Goal: Complete application form: Complete application form

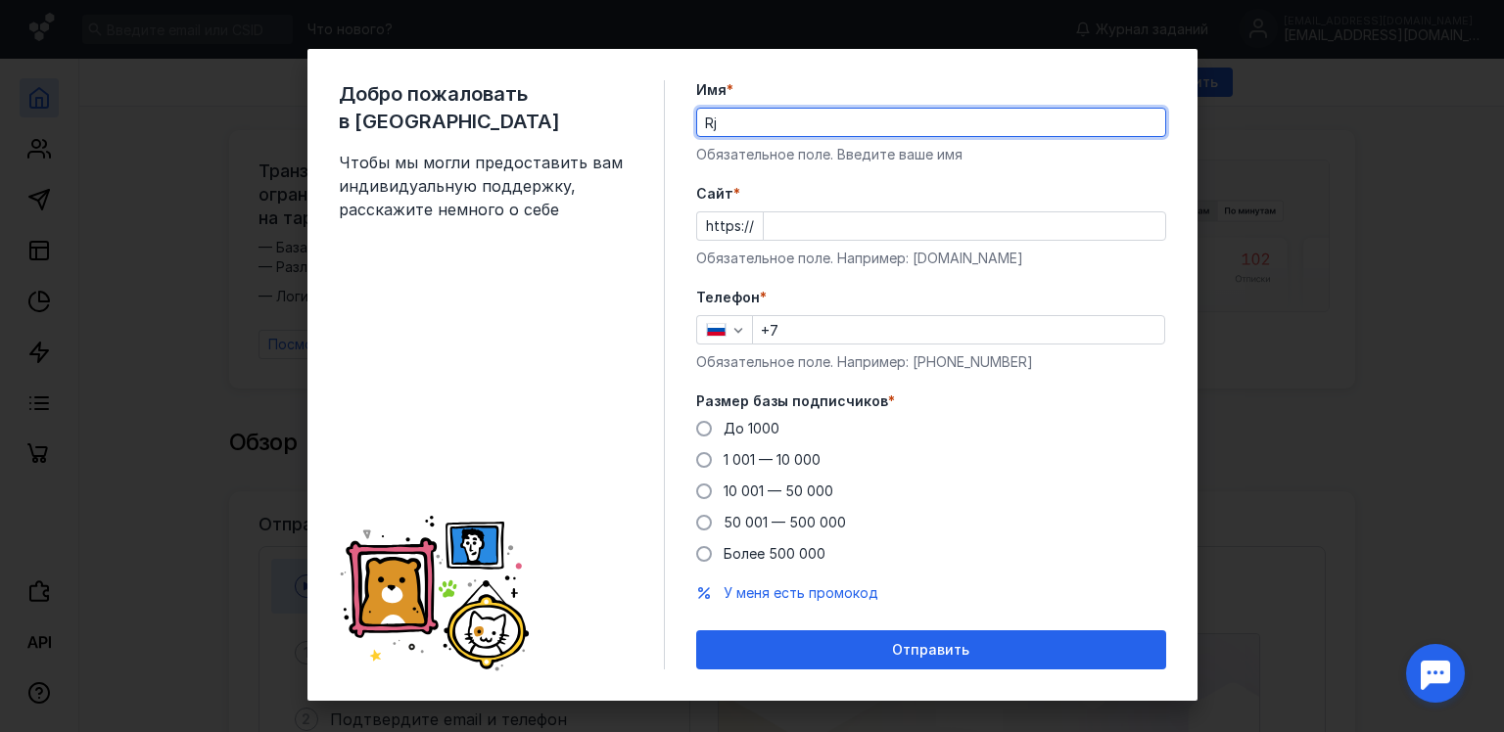
type input "R"
type input "[PERSON_NAME]"
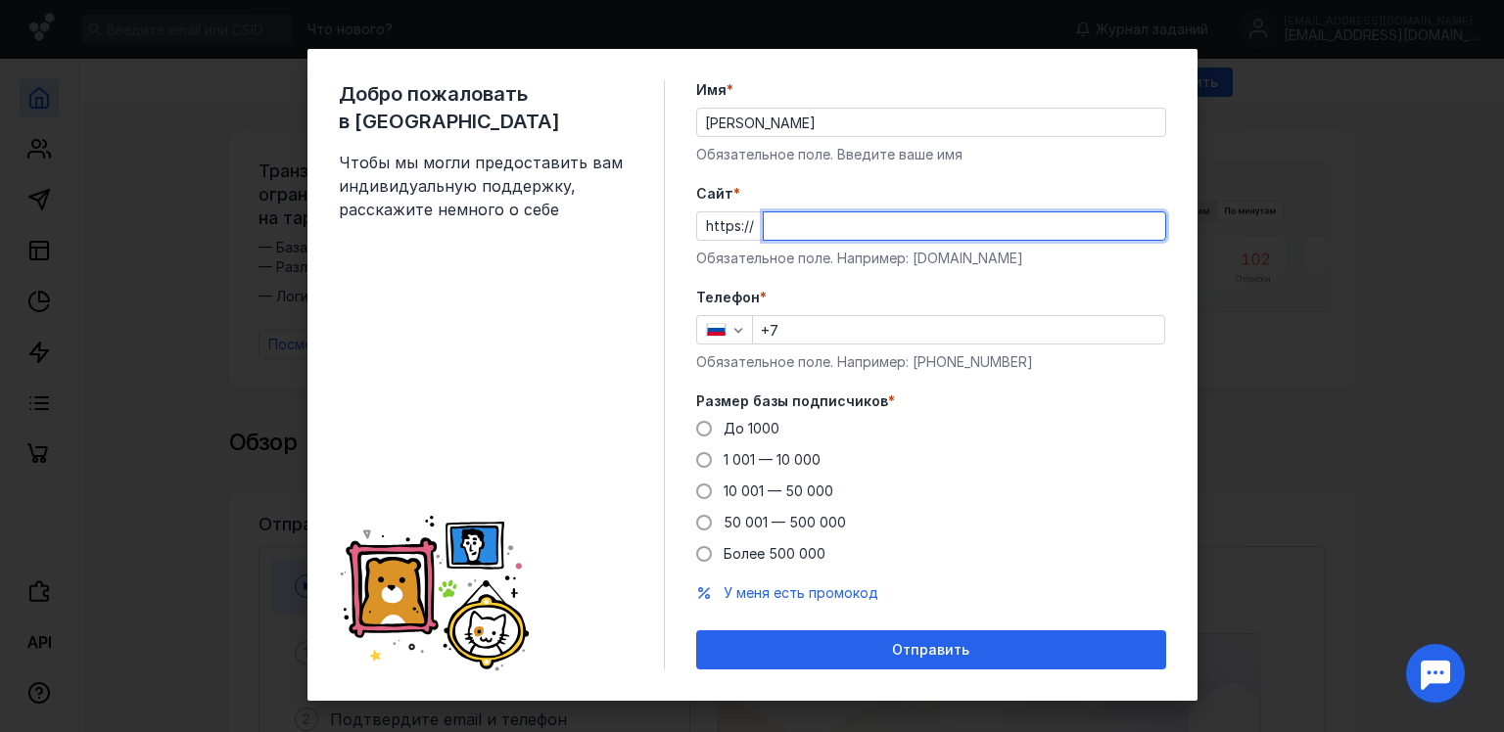
click at [771, 227] on input "Cайт *" at bounding box center [964, 225] width 401 height 27
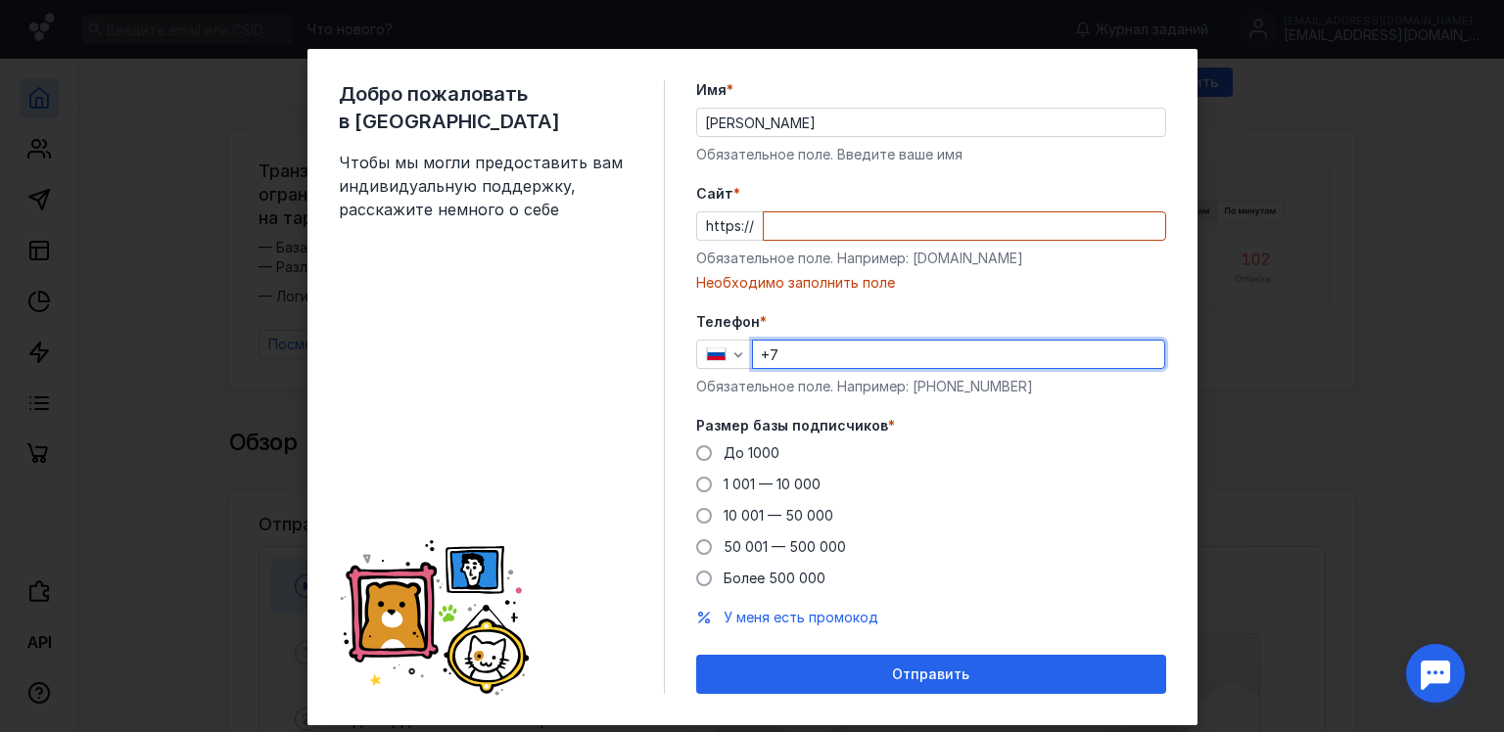
click at [788, 328] on div "Телефон * +7 Обязательное поле. Например: [PHONE_NUMBER]" at bounding box center [931, 354] width 470 height 84
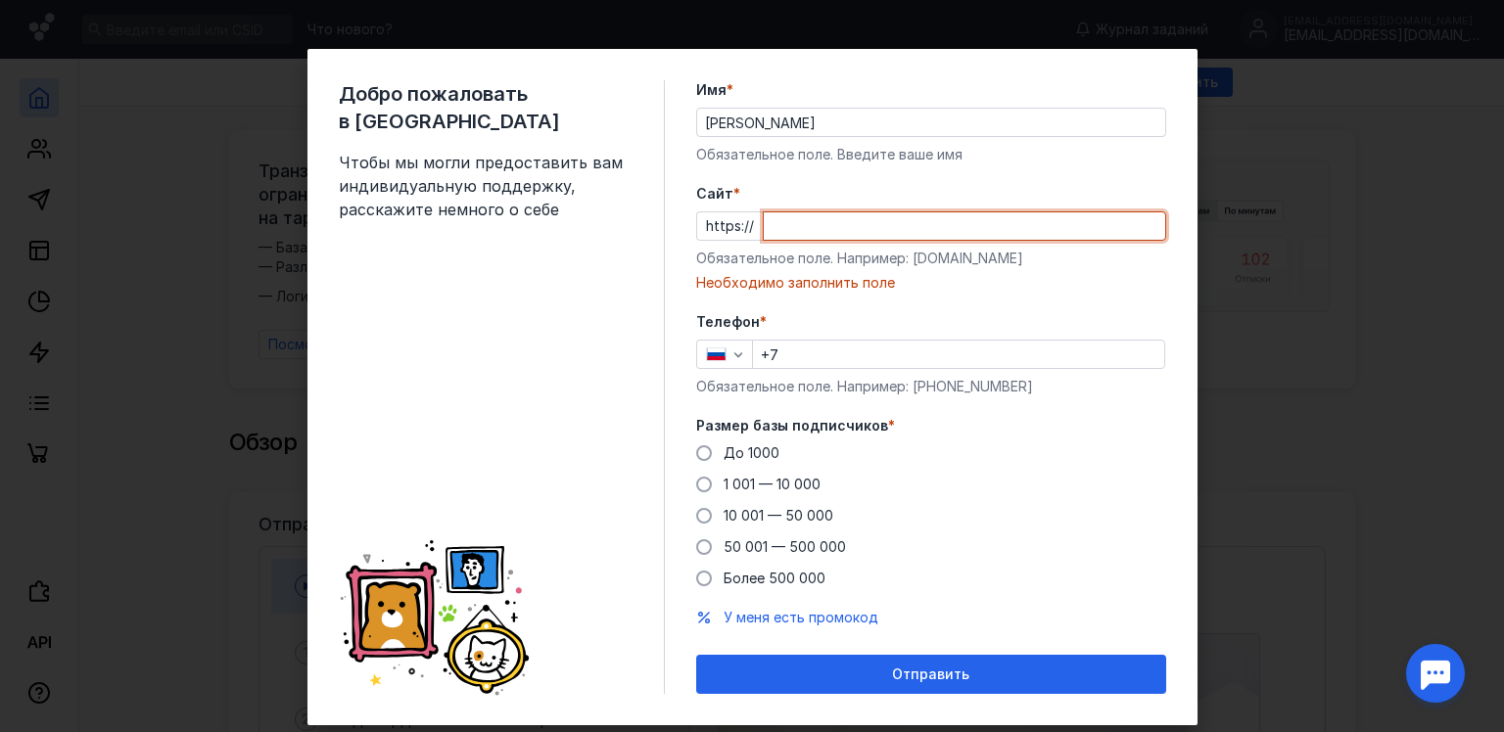
click at [802, 231] on input "Cайт *" at bounding box center [964, 225] width 401 height 27
type input "и"
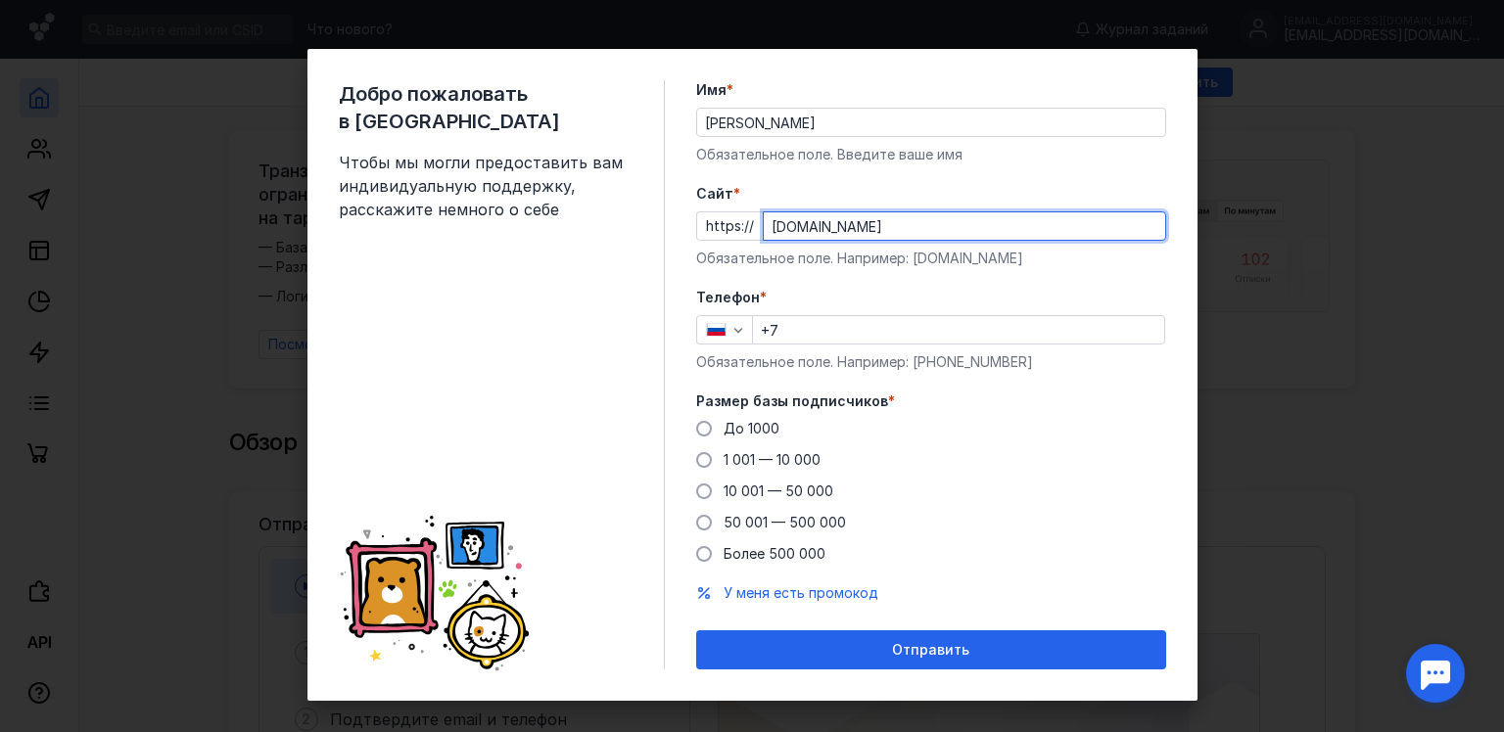
type input "[DOMAIN_NAME]"
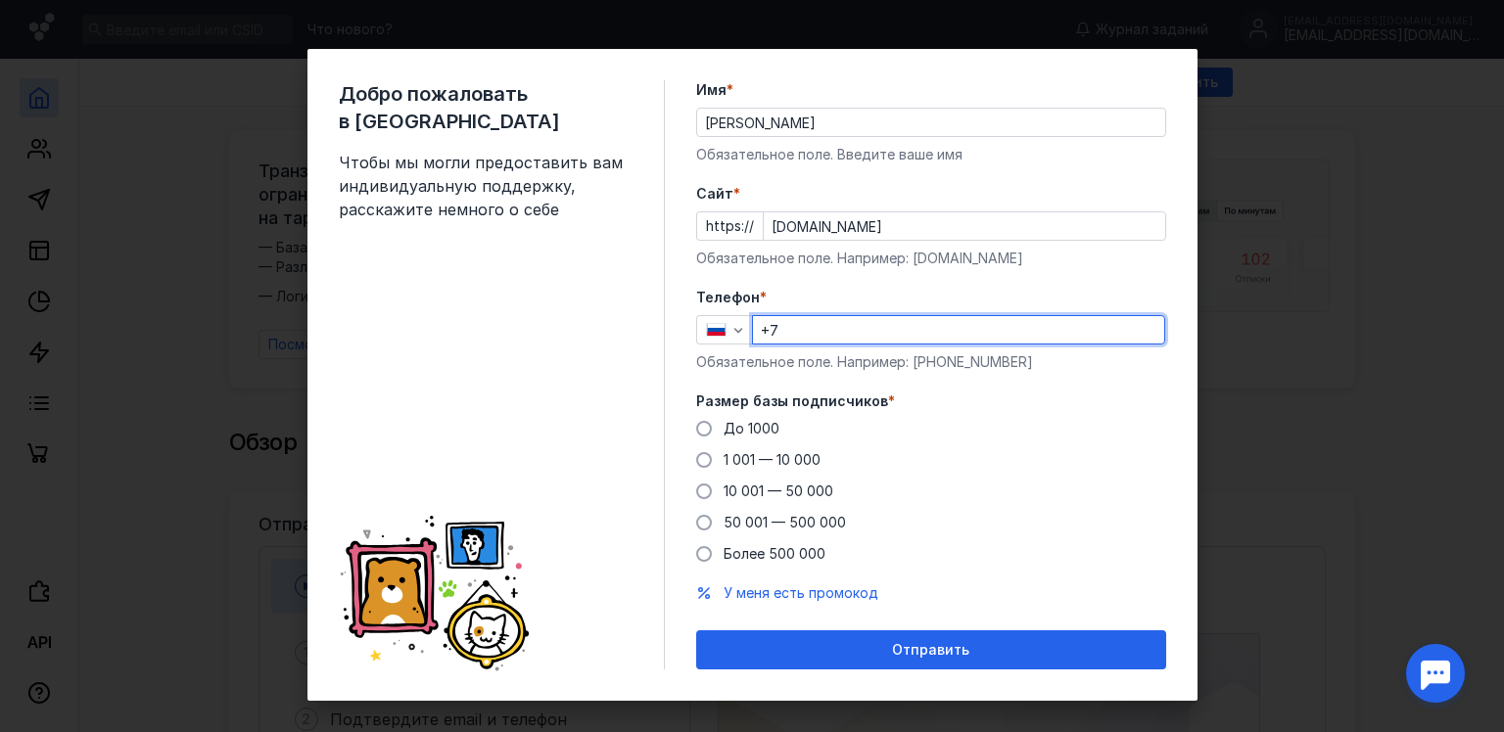
click at [825, 336] on input "+7" at bounding box center [958, 329] width 411 height 27
type input "[PHONE_NUMBER]"
click at [627, 381] on div "Добро пожаловать в Sendsay Чтобы мы могли предоставить вам индивидуальную подде…" at bounding box center [502, 374] width 326 height 589
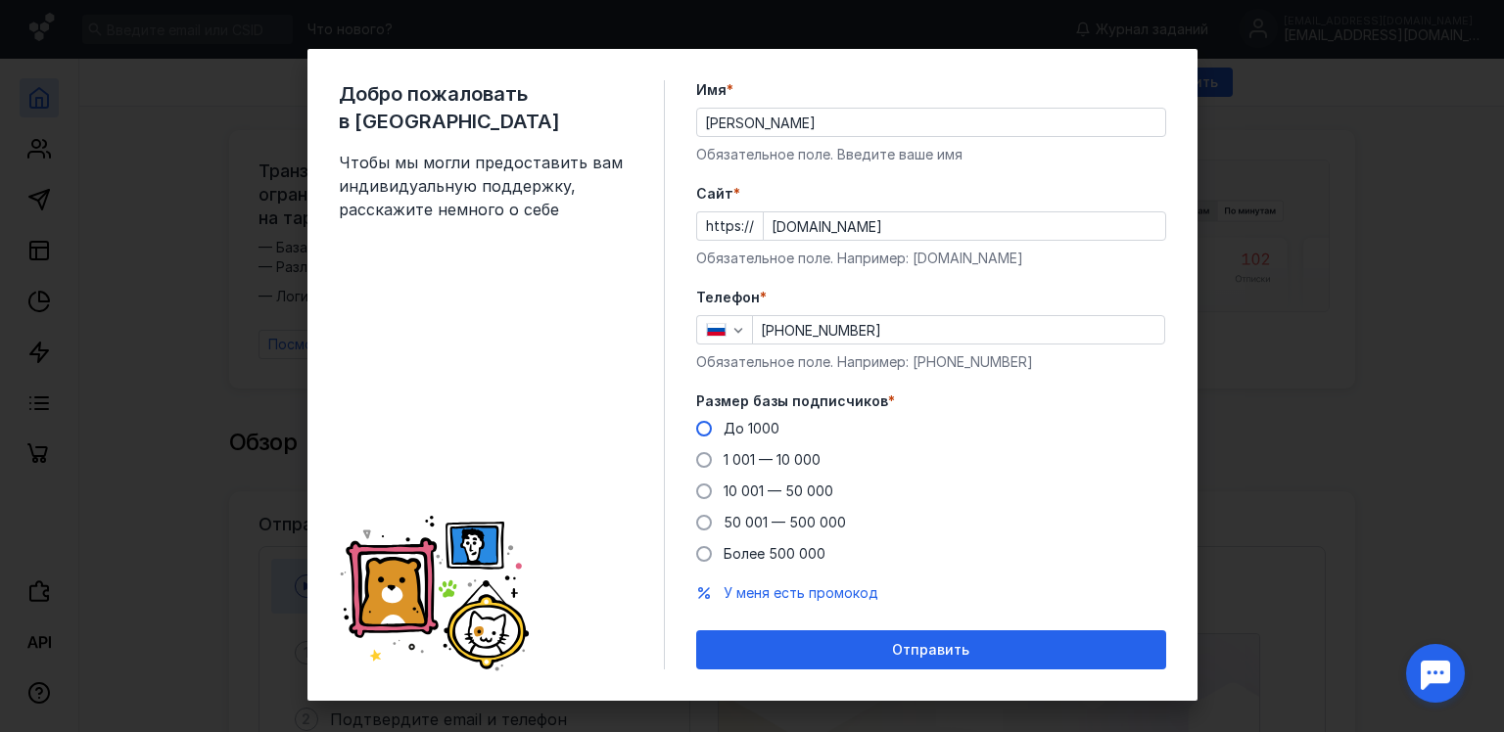
click at [707, 423] on label "До 1000" at bounding box center [737, 429] width 83 height 20
click at [0, 0] on input "До 1000" at bounding box center [0, 0] width 0 height 0
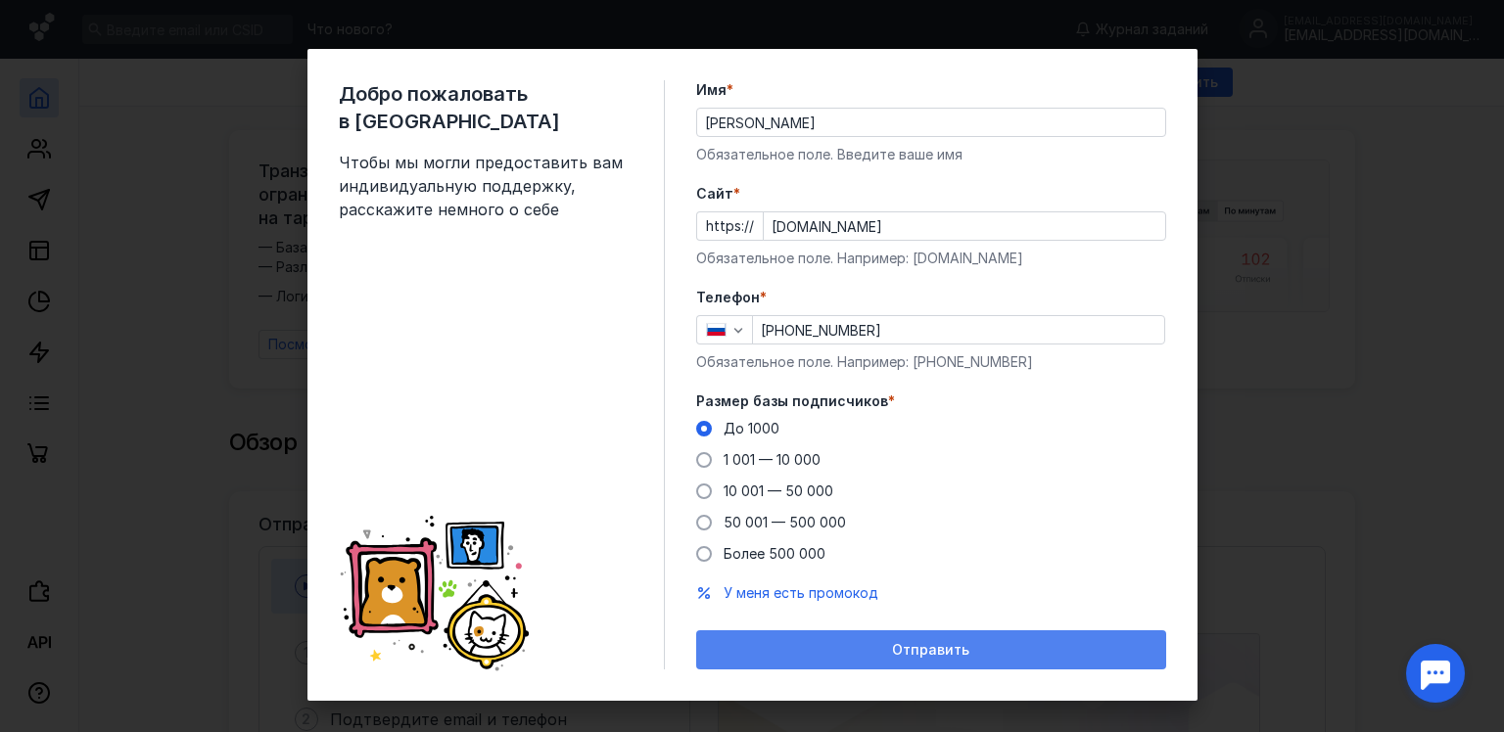
click at [858, 640] on div "Отправить" at bounding box center [931, 649] width 470 height 39
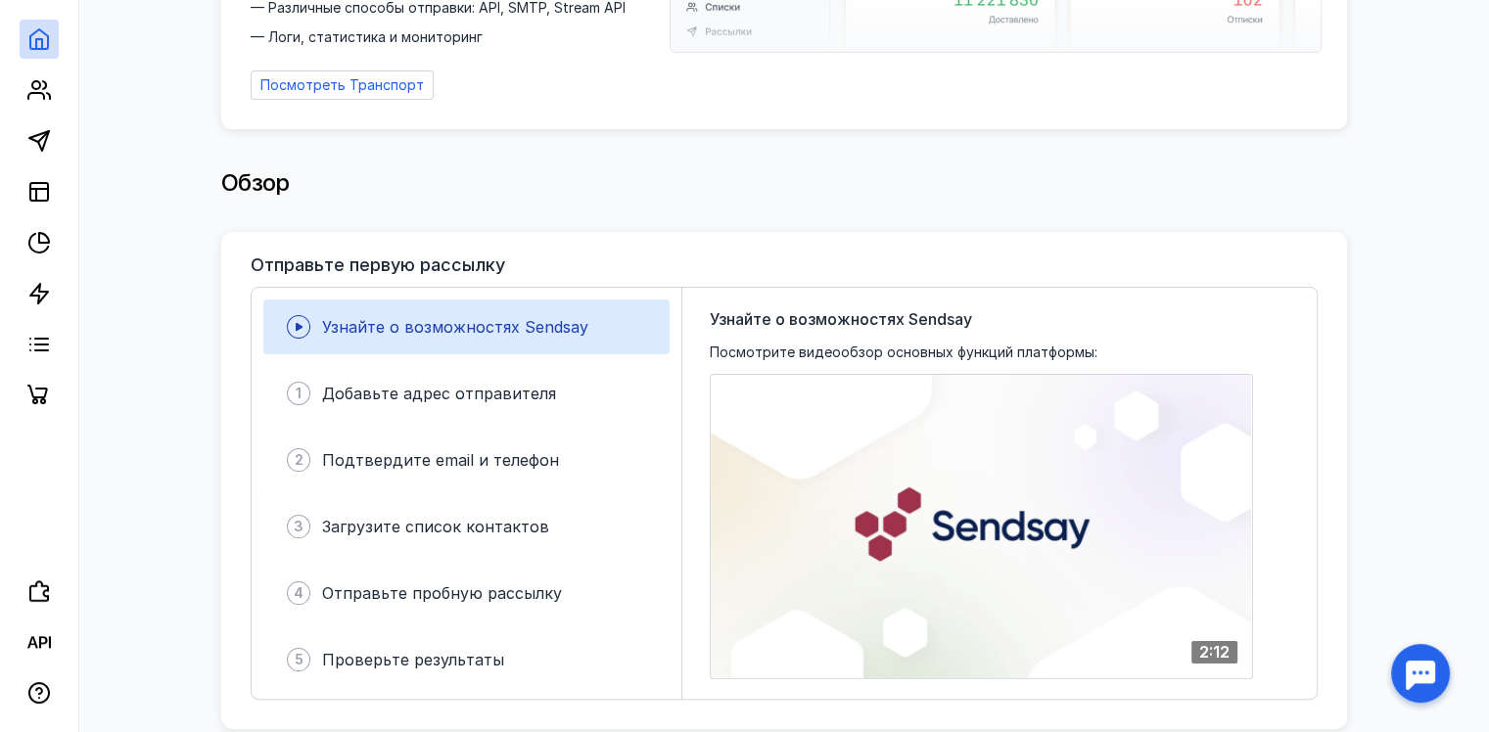
scroll to position [294, 0]
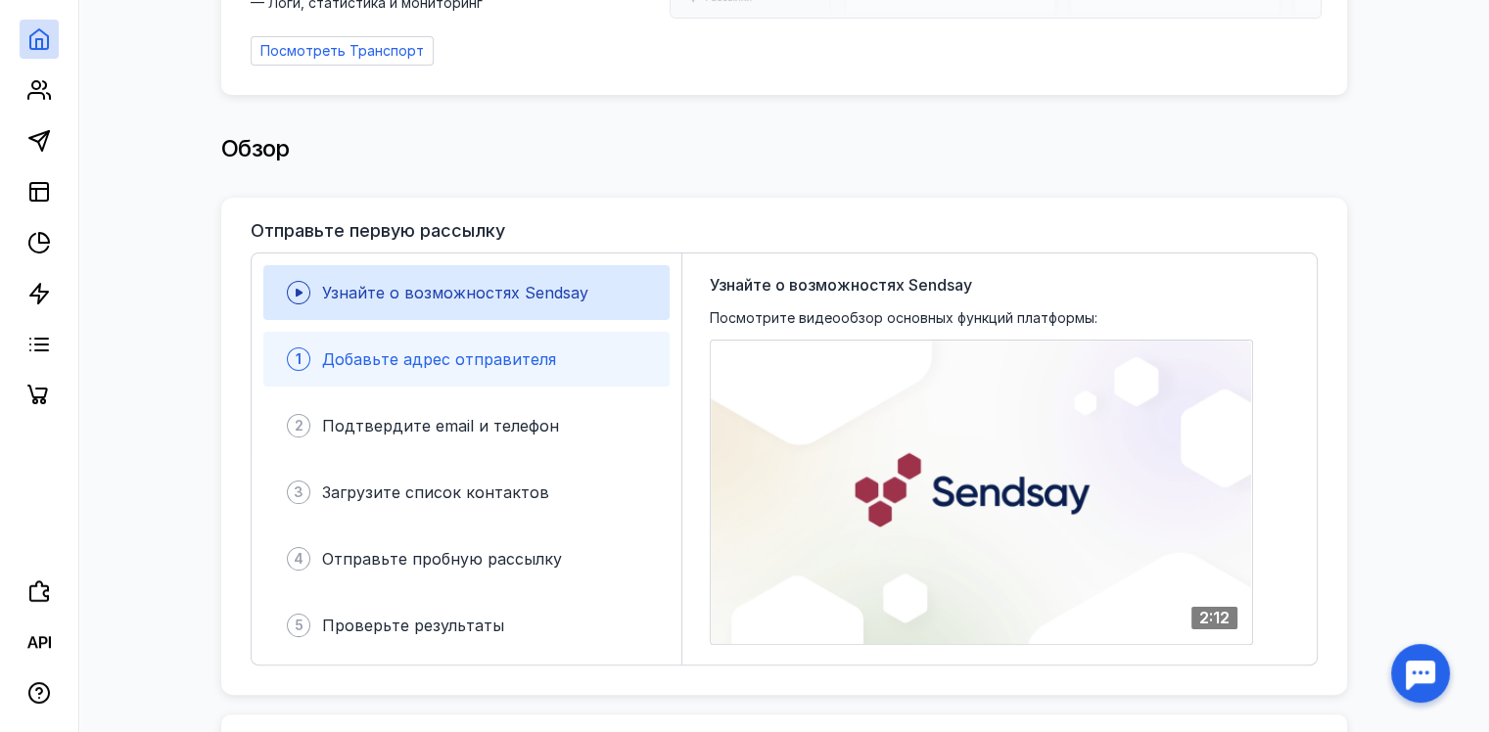
click at [489, 352] on span "Добавьте адрес отправителя" at bounding box center [439, 359] width 234 height 20
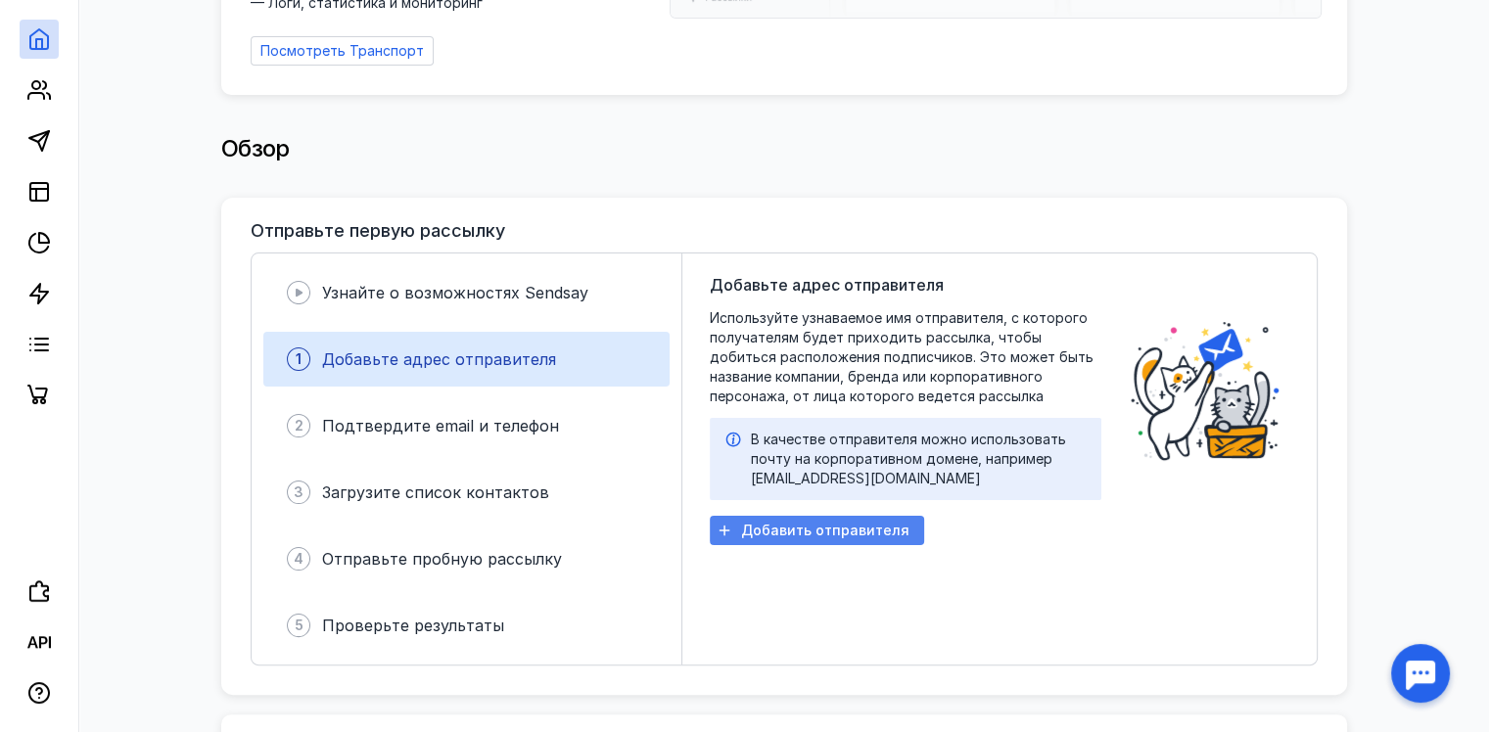
click at [805, 523] on span "Добавить отправителя" at bounding box center [825, 531] width 168 height 17
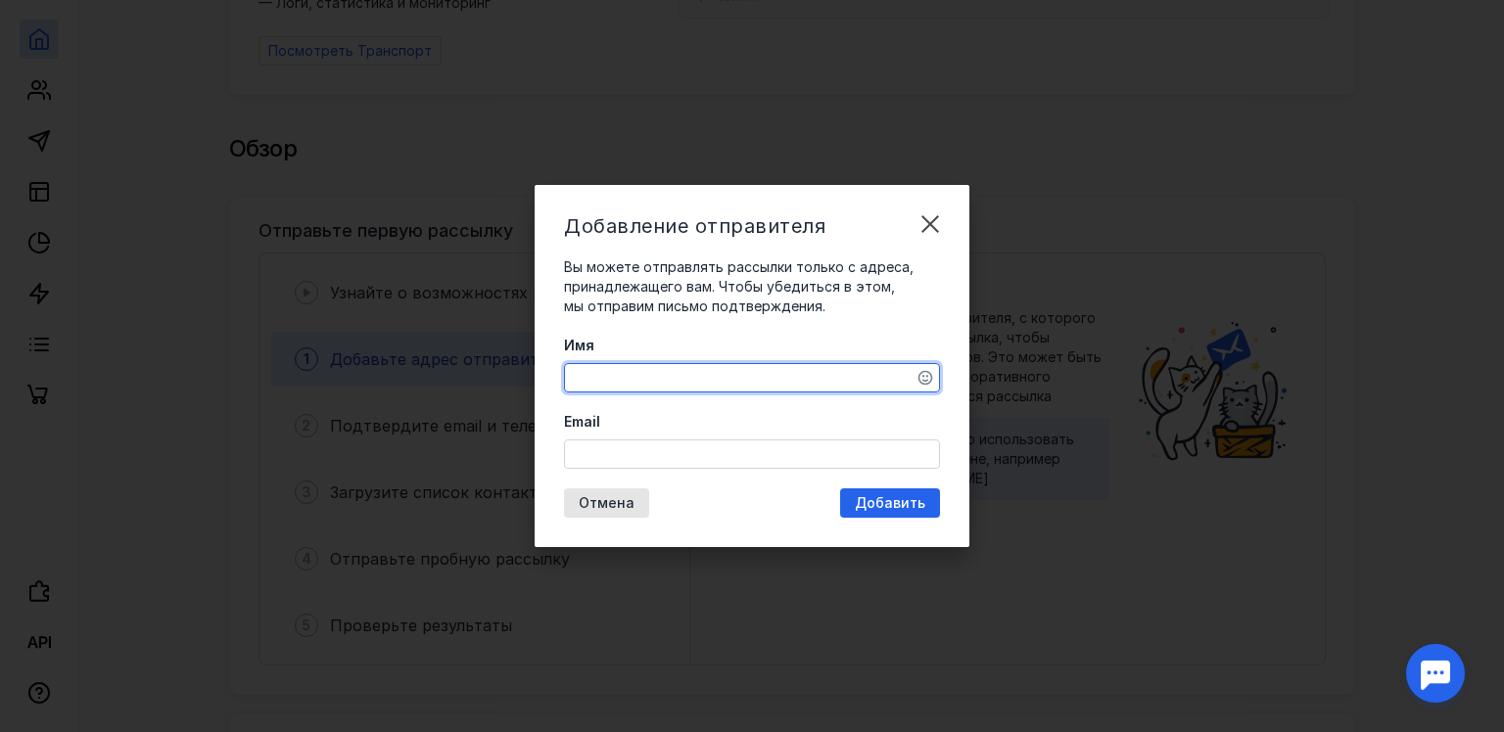
click at [694, 385] on textarea "Имя" at bounding box center [752, 377] width 374 height 27
type textarea "F"
type textarea "D"
type textarea "[PERSON_NAME]"
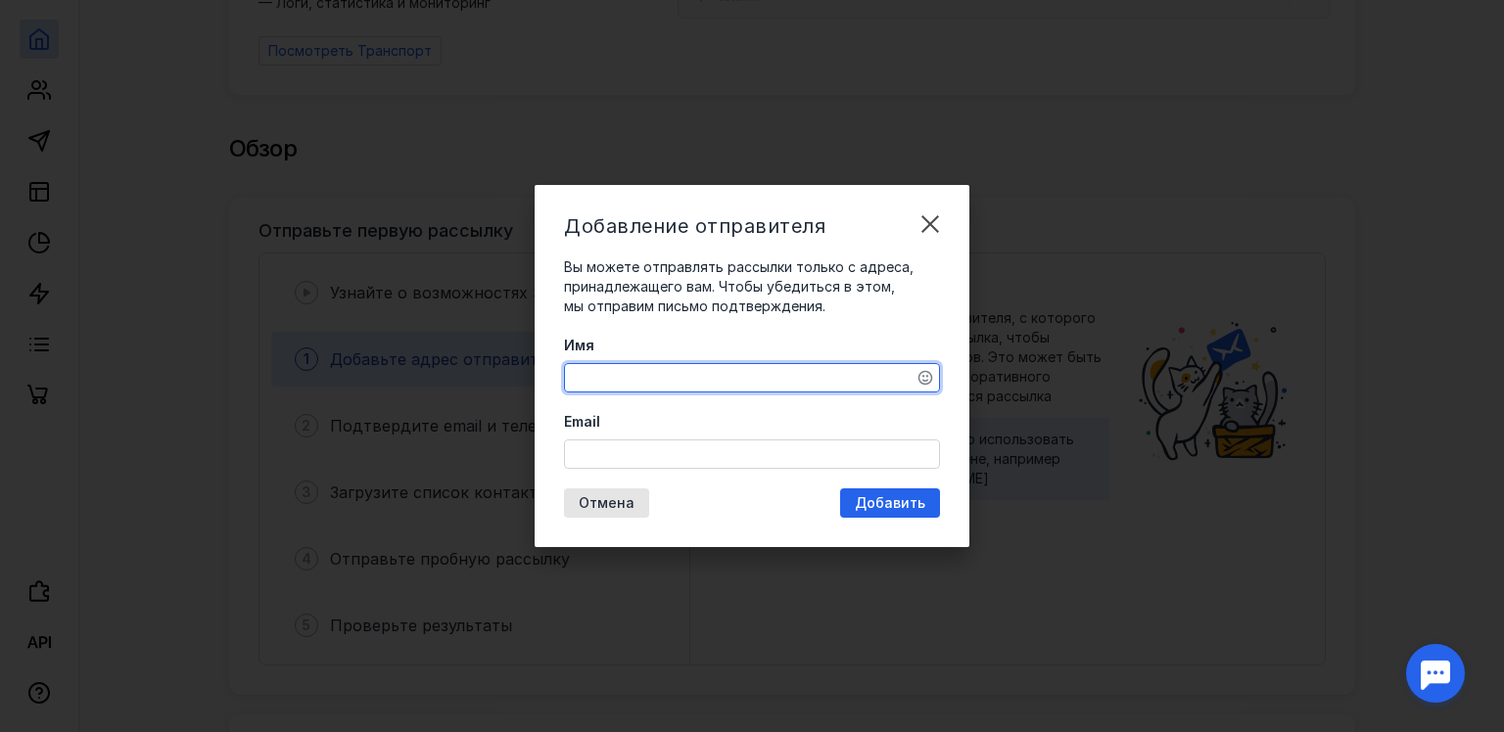
type textarea "к"
type textarea "[PERSON_NAME]"
click at [681, 442] on input "Email" at bounding box center [752, 454] width 374 height 27
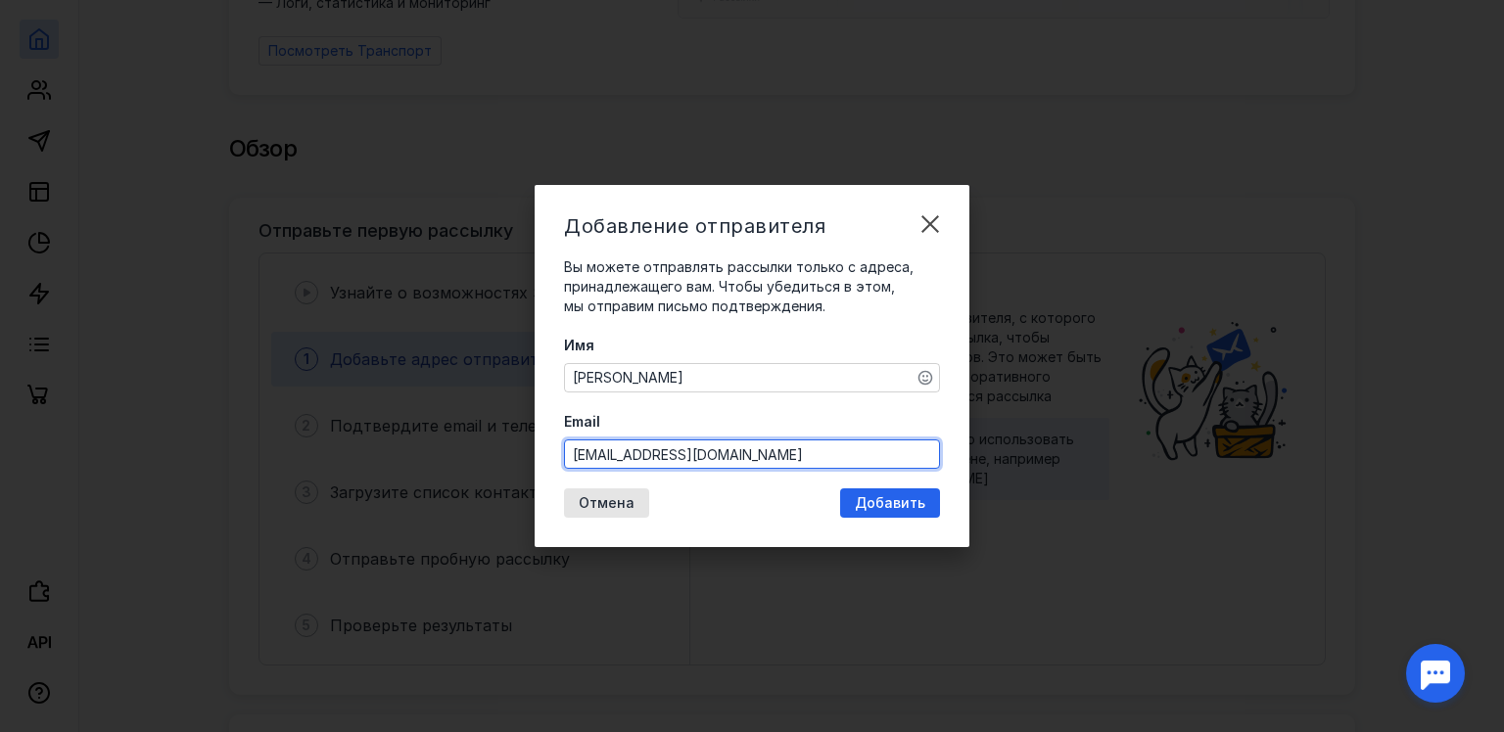
click at [727, 454] on input "[EMAIL_ADDRESS][DOMAIN_NAME]" at bounding box center [752, 454] width 374 height 27
type input "[EMAIL_ADDRESS][DOMAIN_NAME]"
click at [863, 419] on div "Email [EMAIL_ADDRESS][DOMAIN_NAME]" at bounding box center [752, 440] width 376 height 57
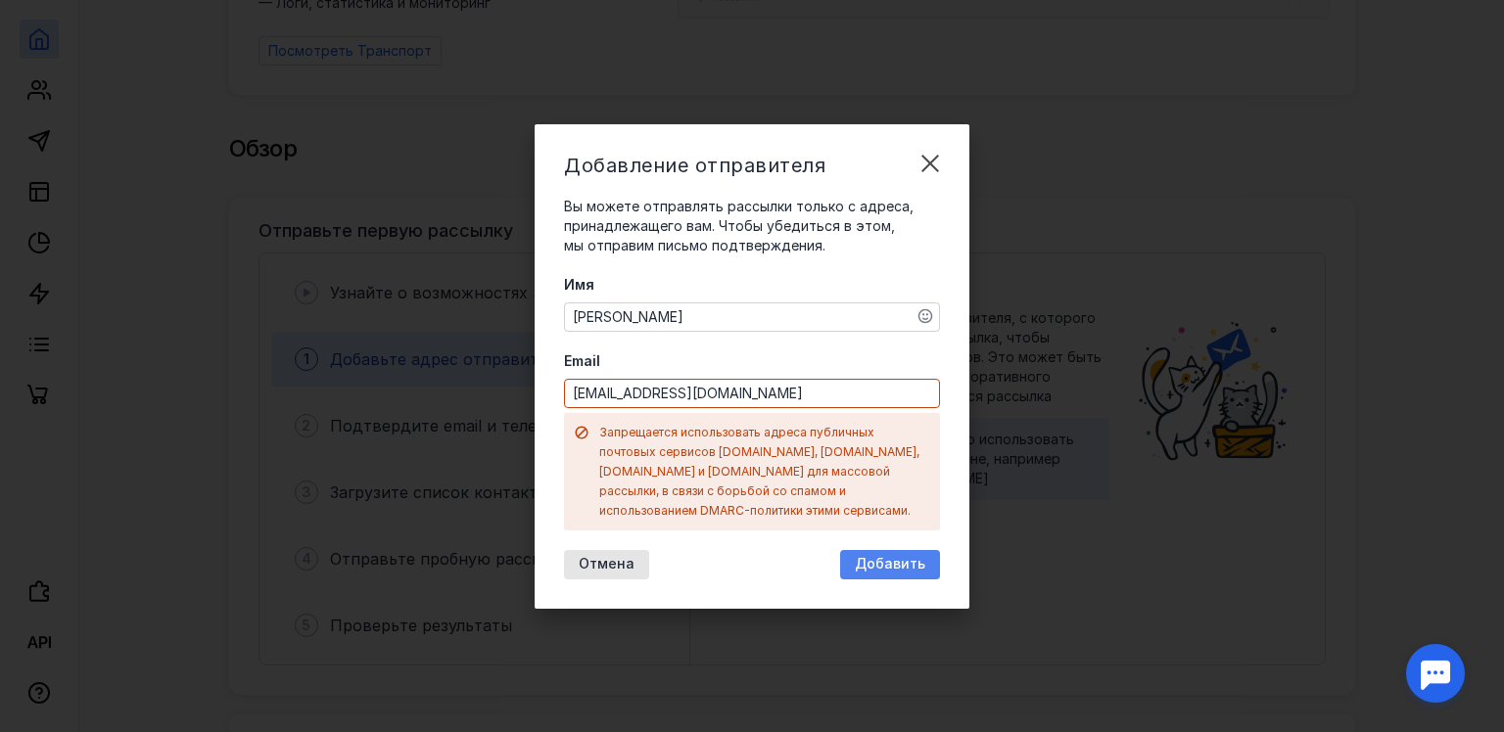
click at [906, 563] on div "Добавить" at bounding box center [890, 564] width 100 height 29
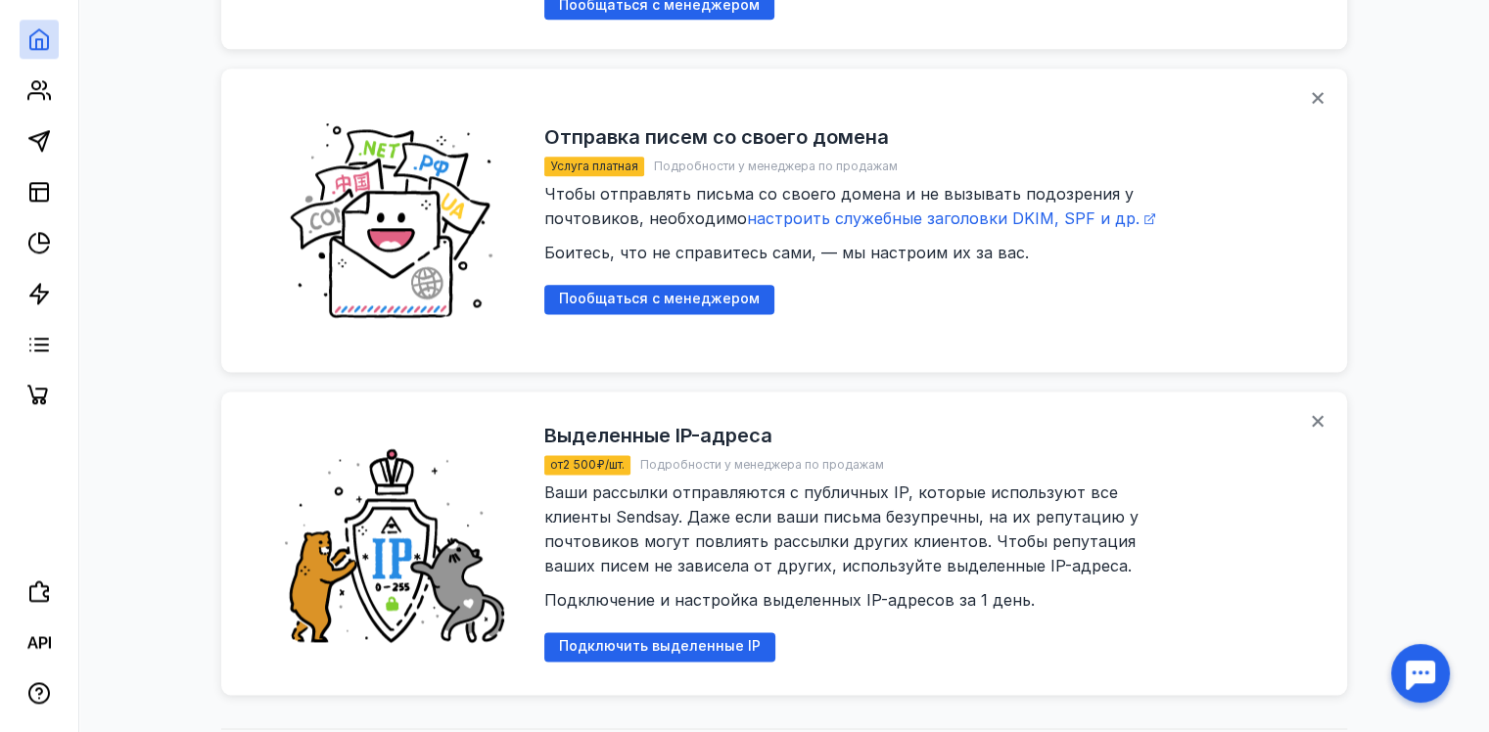
scroll to position [2534, 0]
